Goal: Task Accomplishment & Management: Complete application form

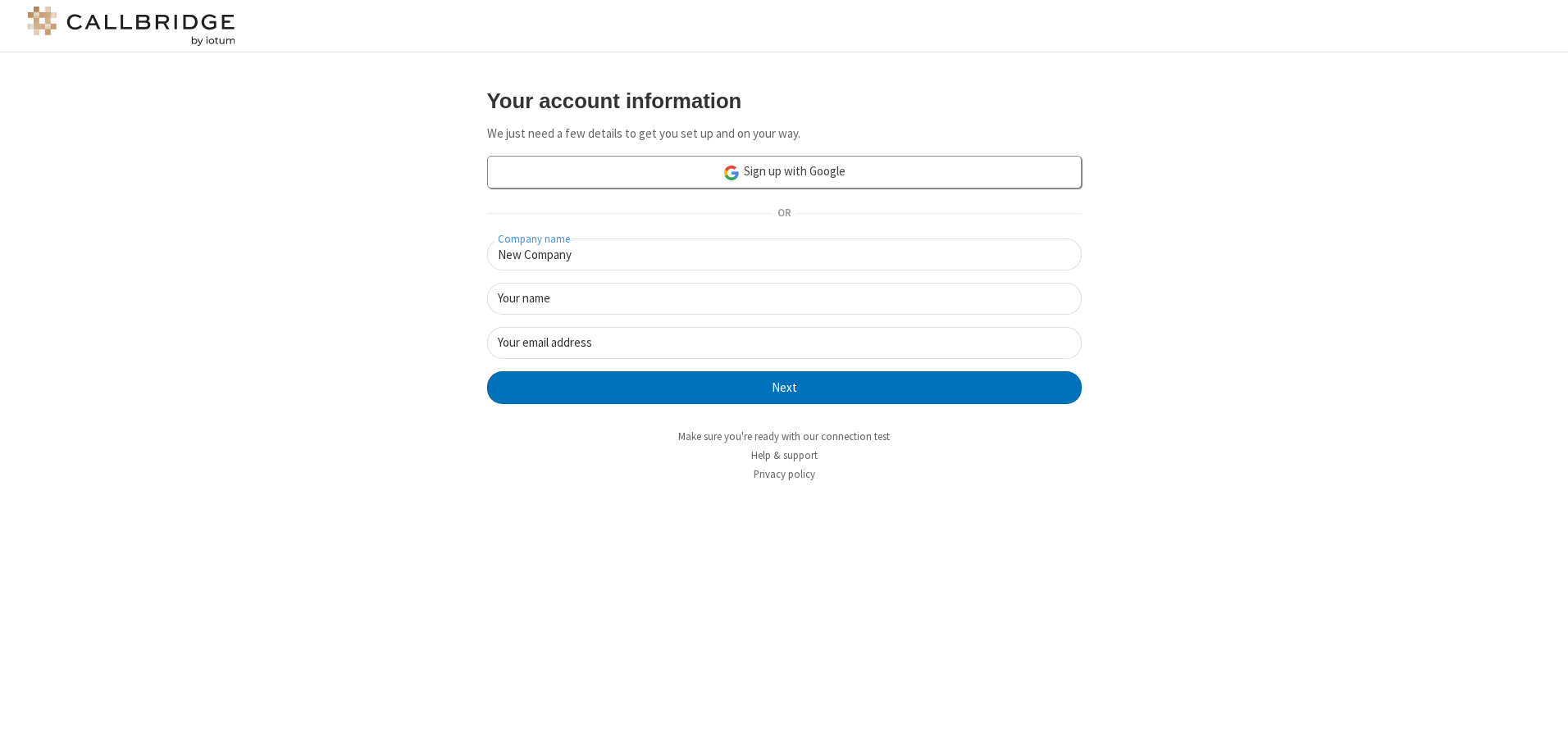
type input "New Company"
type input "New User"
type input "[EMAIL_ADDRESS][DOMAIN_NAME]"
click button "Next" at bounding box center [784, 387] width 595 height 33
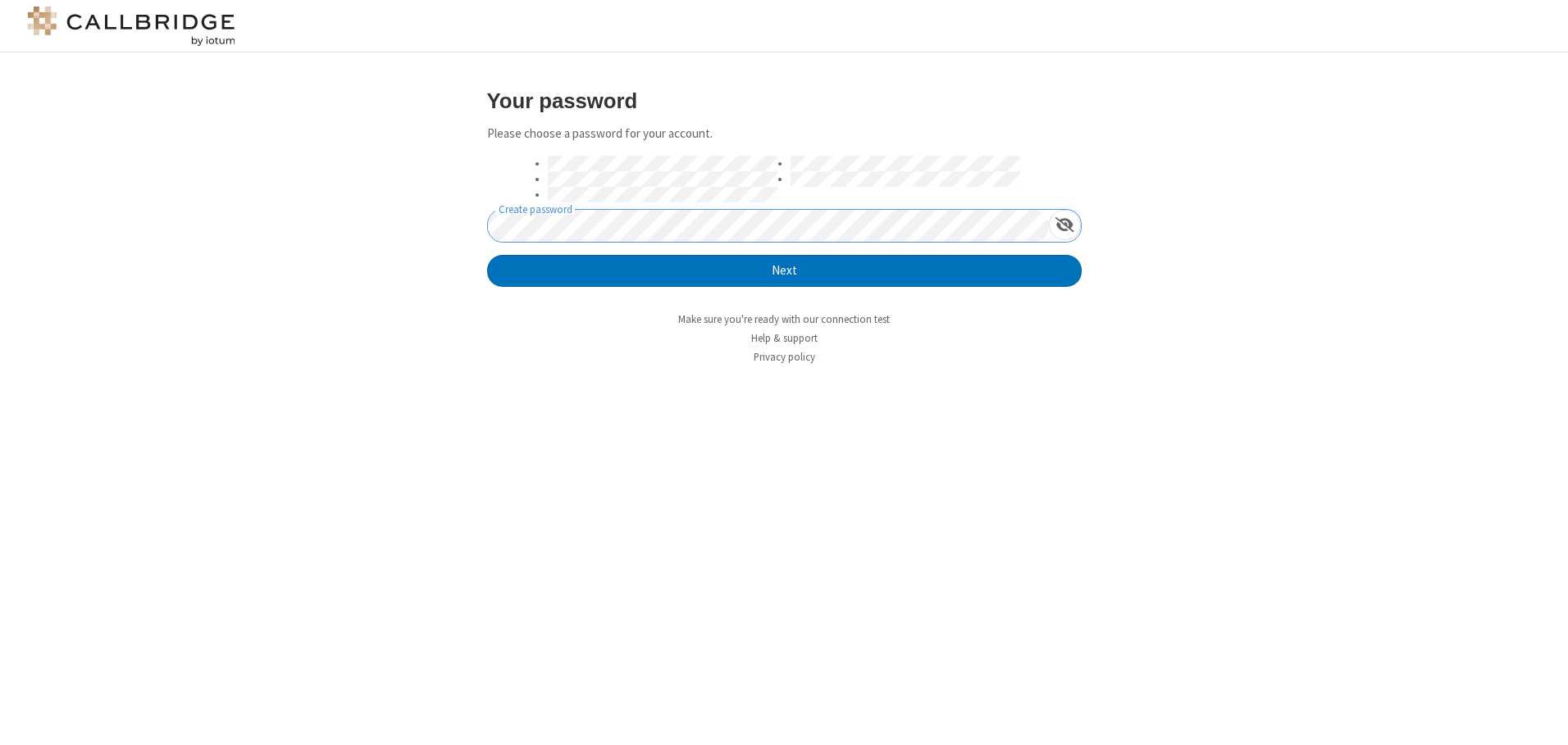
click button "Next" at bounding box center [784, 271] width 595 height 33
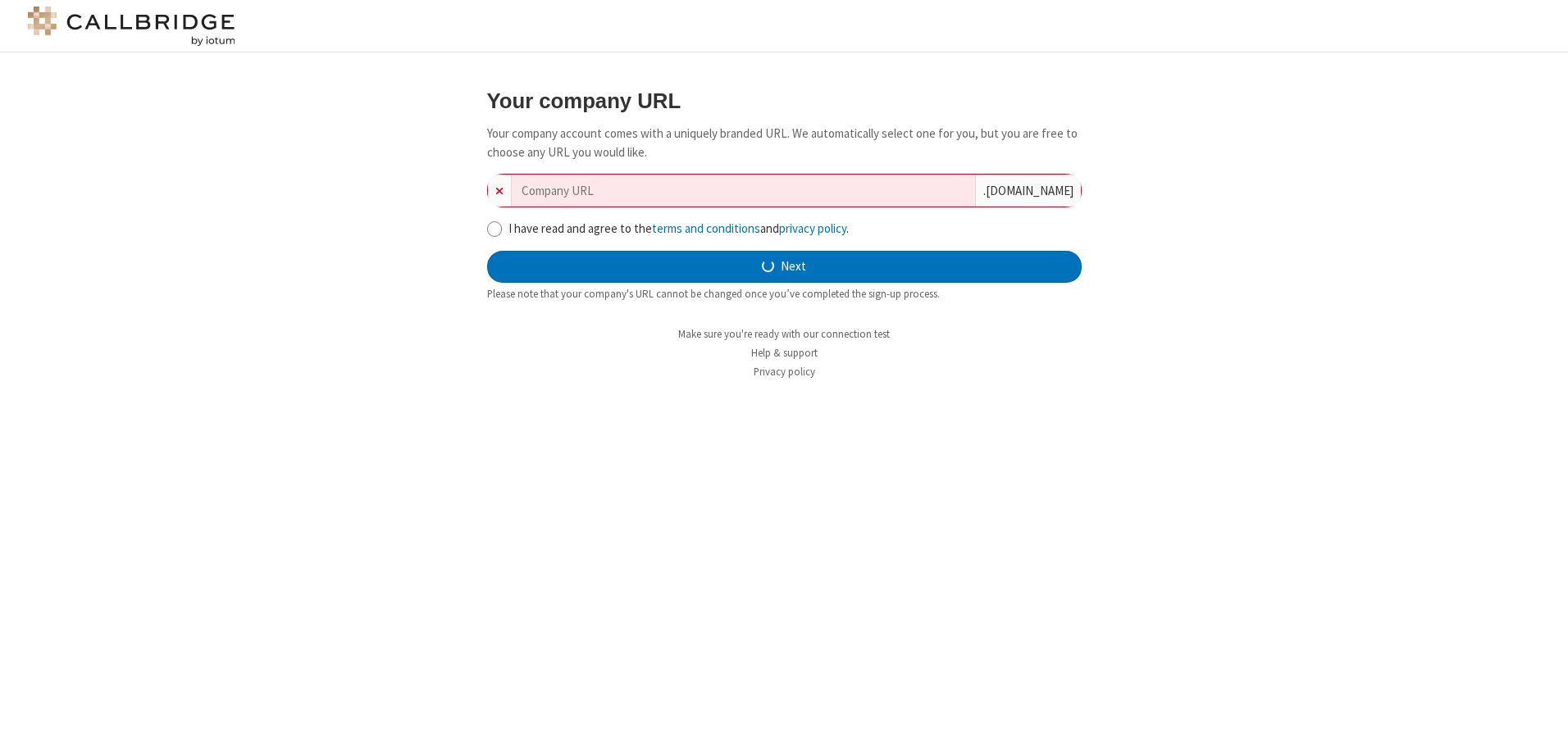
type input "new-company-high-level-59491"
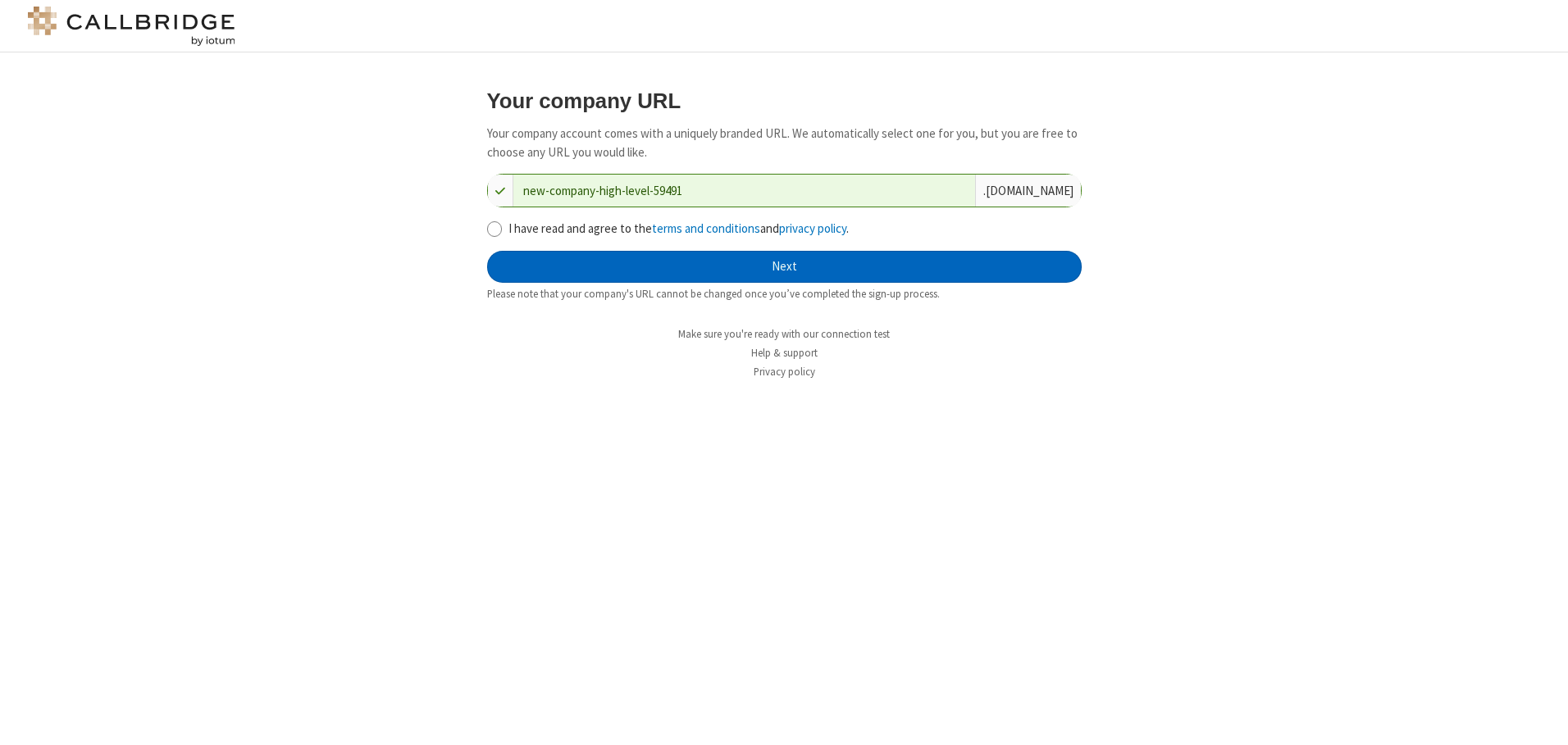
click at [784, 266] on button "Next" at bounding box center [784, 267] width 595 height 33
